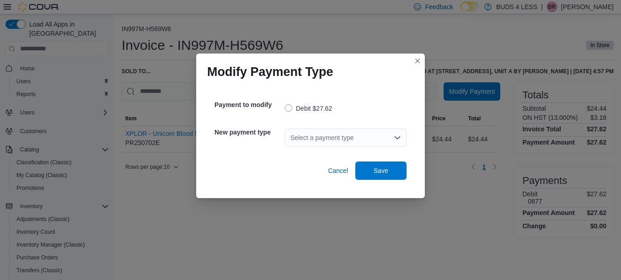
click at [348, 140] on div "Select a payment type" at bounding box center [346, 138] width 122 height 18
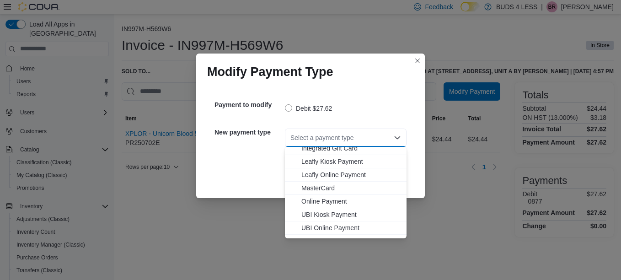
scroll to position [107, 0]
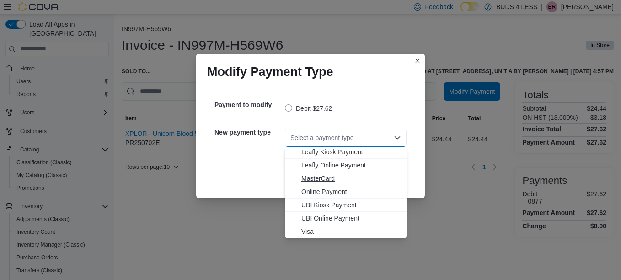
click at [328, 175] on span "MasterCard" at bounding box center [351, 178] width 100 height 9
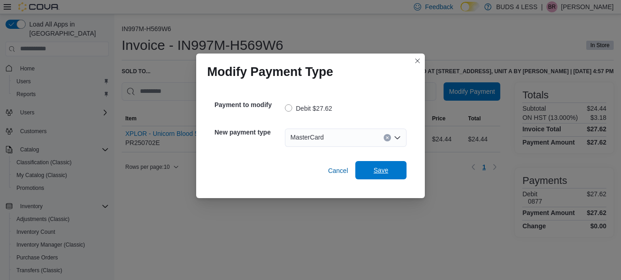
click at [398, 174] on span "Save" at bounding box center [381, 170] width 40 height 18
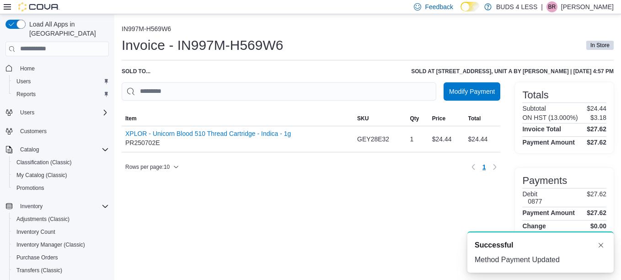
scroll to position [0, 0]
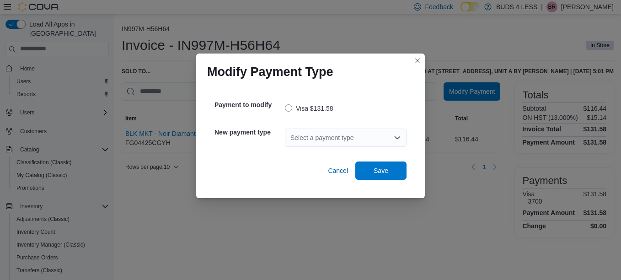
click at [306, 134] on div "Select a payment type" at bounding box center [346, 138] width 122 height 18
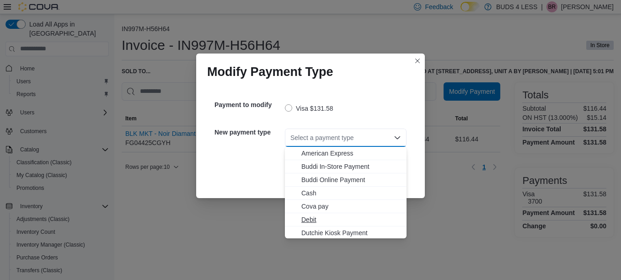
click at [312, 217] on span "Debit" at bounding box center [351, 219] width 100 height 9
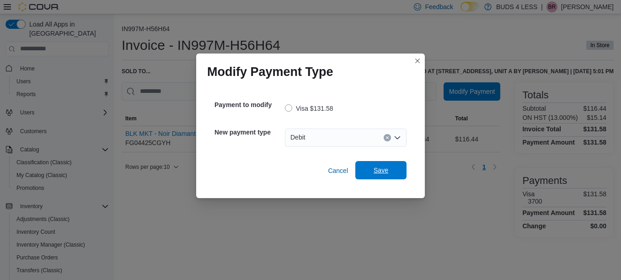
click at [391, 168] on span "Save" at bounding box center [381, 170] width 40 height 18
click at [314, 131] on div "Select a payment type" at bounding box center [346, 138] width 122 height 18
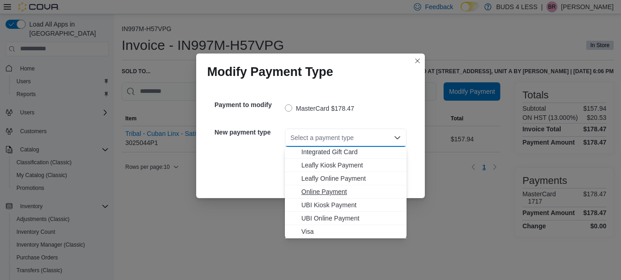
scroll to position [62, 0]
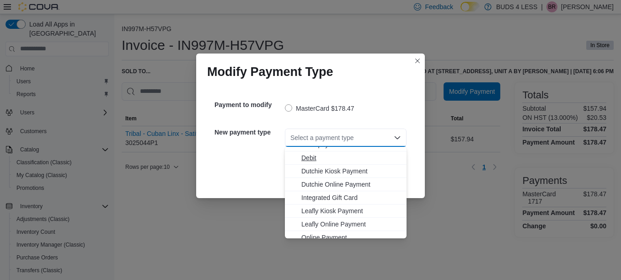
click at [336, 158] on span "Debit" at bounding box center [351, 157] width 100 height 9
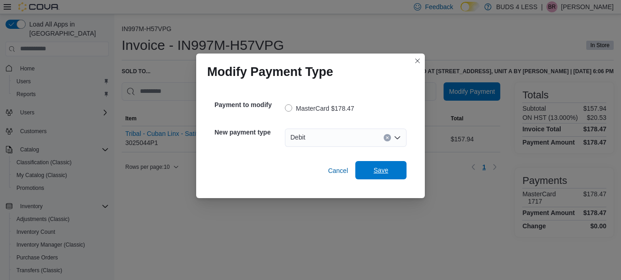
click at [378, 172] on span "Save" at bounding box center [381, 170] width 15 height 9
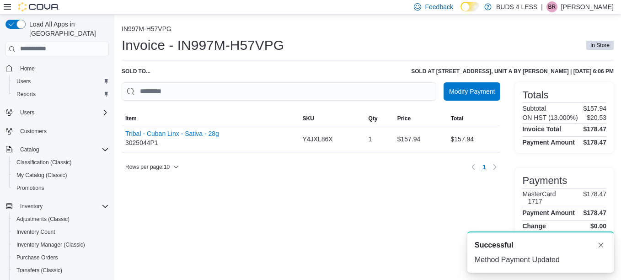
scroll to position [0, 0]
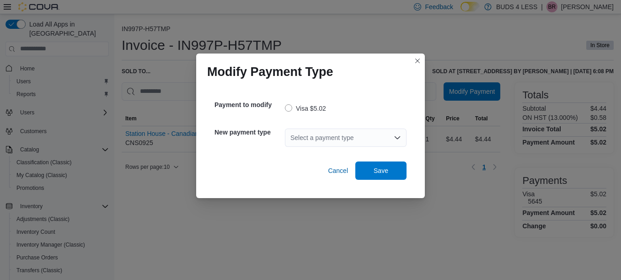
click at [328, 140] on div "Select a payment type" at bounding box center [346, 138] width 122 height 18
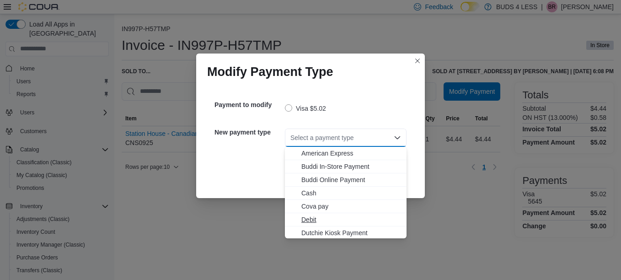
click at [321, 215] on span "Debit" at bounding box center [351, 219] width 100 height 9
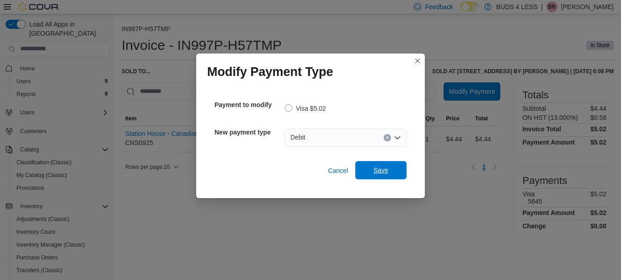
click at [387, 167] on span "Save" at bounding box center [381, 170] width 15 height 9
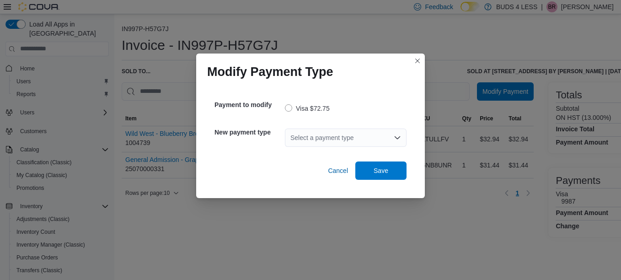
click at [357, 134] on div "Select a payment type" at bounding box center [346, 138] width 122 height 18
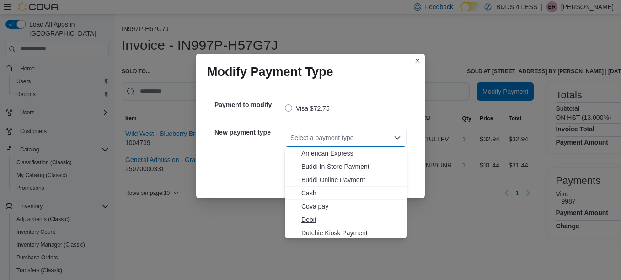
click at [333, 215] on button "Debit" at bounding box center [346, 219] width 122 height 13
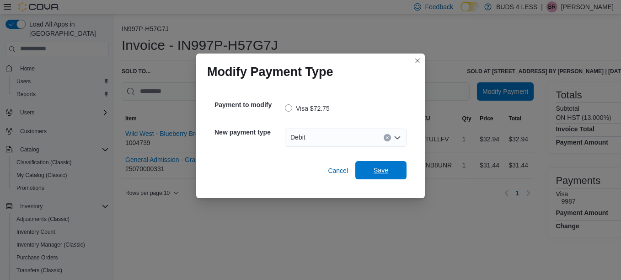
click at [373, 174] on span "Save" at bounding box center [381, 170] width 40 height 18
